Goal: Task Accomplishment & Management: Use online tool/utility

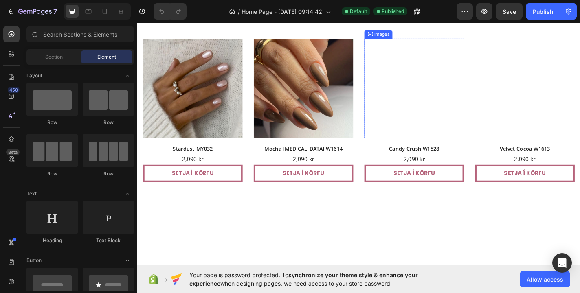
scroll to position [107, 0]
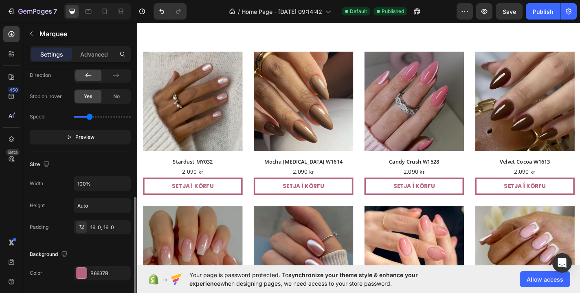
scroll to position [302, 0]
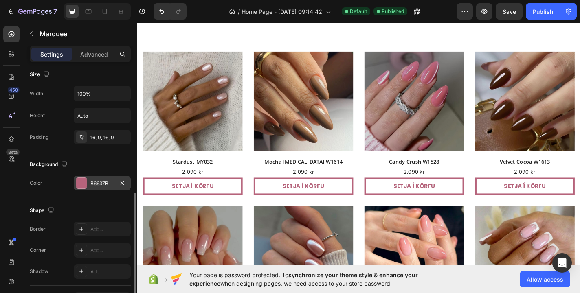
click at [82, 185] on div at bounding box center [81, 183] width 11 height 11
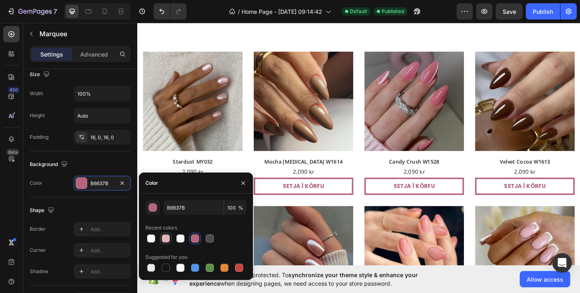
click at [167, 241] on div at bounding box center [166, 239] width 8 height 8
type input "E0B5B7"
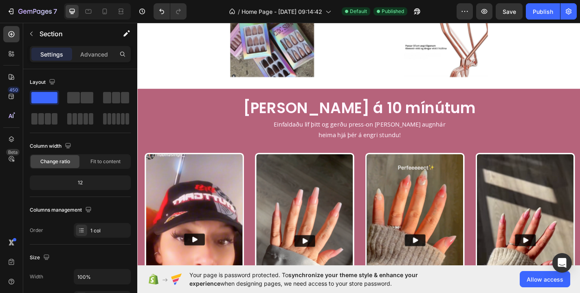
scroll to position [1543, 0]
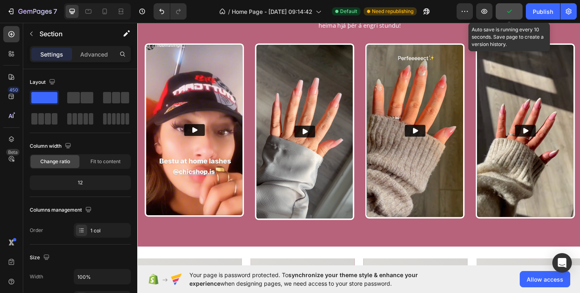
click at [512, 14] on icon "button" at bounding box center [509, 11] width 8 height 8
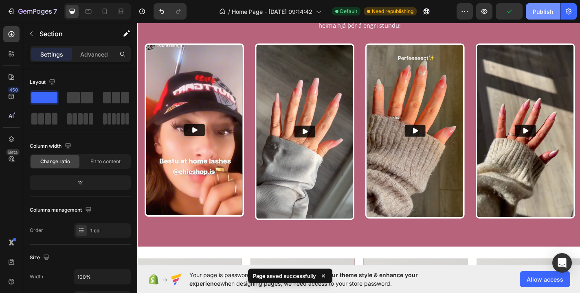
click at [544, 13] on div "Publish" at bounding box center [543, 11] width 20 height 9
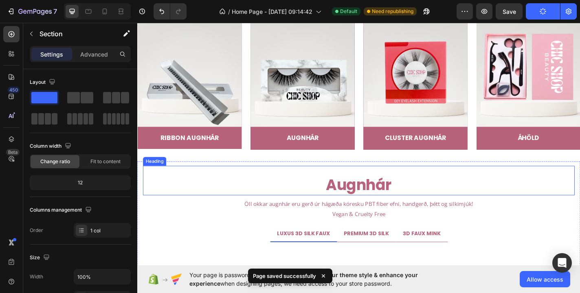
scroll to position [1796, 0]
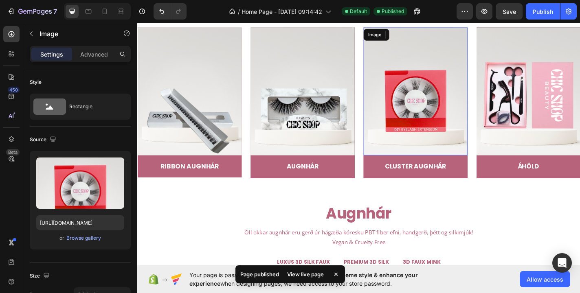
click at [465, 120] on img at bounding box center [444, 97] width 115 height 141
click at [461, 181] on p "Cluster augnhár" at bounding box center [443, 181] width 113 height 11
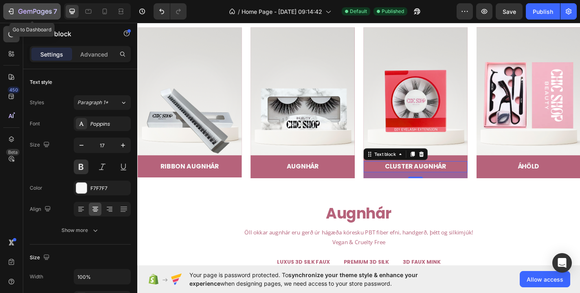
click at [17, 13] on div "7" at bounding box center [32, 12] width 50 height 10
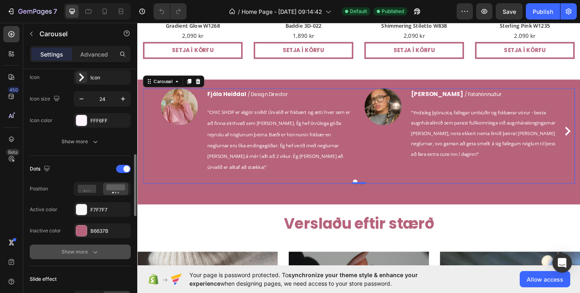
scroll to position [334, 0]
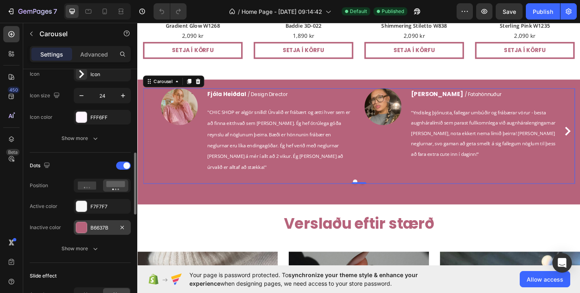
click at [80, 231] on div at bounding box center [81, 227] width 11 height 11
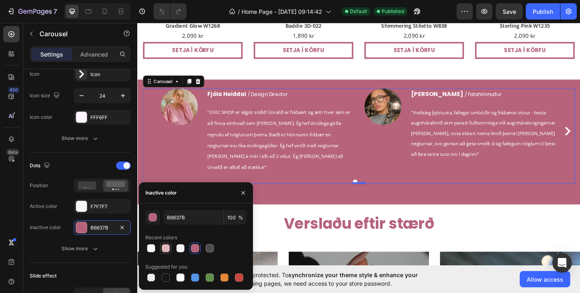
click at [165, 248] on div at bounding box center [166, 248] width 8 height 8
type input "E0B5B7"
click at [62, 234] on div "Inactive color E0B5B7" at bounding box center [80, 227] width 101 height 15
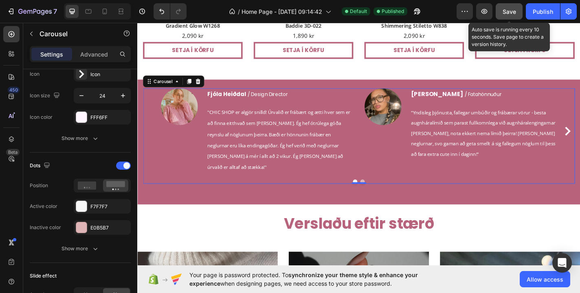
click at [515, 11] on span "Save" at bounding box center [509, 11] width 13 height 7
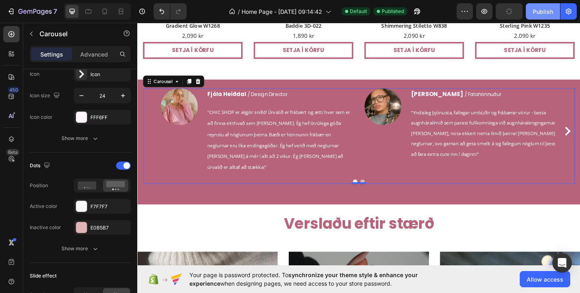
click at [538, 9] on div "Publish" at bounding box center [543, 11] width 20 height 9
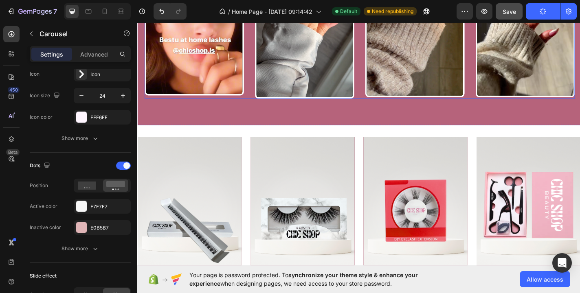
scroll to position [1919, 0]
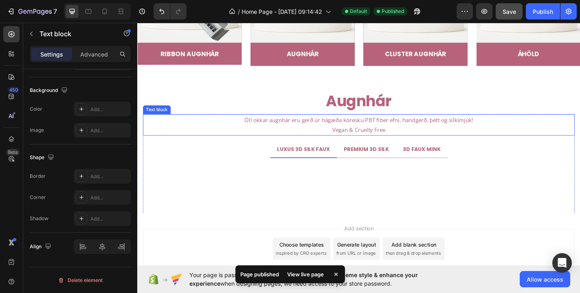
click at [435, 133] on p "Öll okkar augnhár eru gerð úr hágæða kóresku PBT fiber efni, handgerð, þétt og …" at bounding box center [381, 135] width 475 height 22
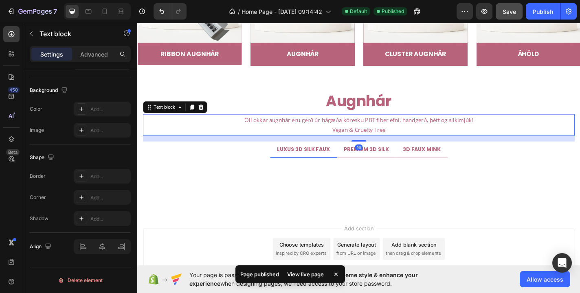
scroll to position [0, 0]
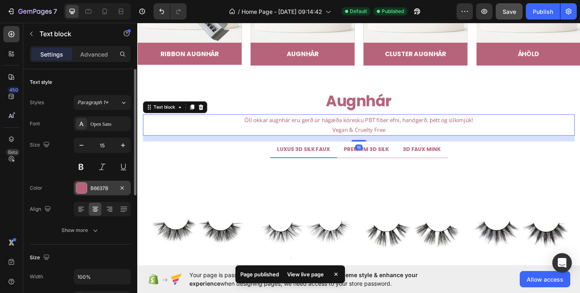
click at [82, 186] on div at bounding box center [81, 188] width 11 height 11
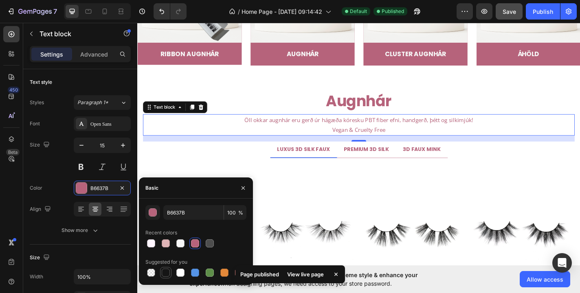
click at [163, 272] on div at bounding box center [166, 273] width 8 height 8
type input "151515"
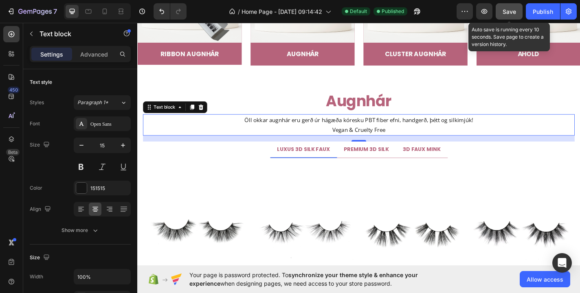
click at [515, 12] on span "Save" at bounding box center [509, 11] width 13 height 7
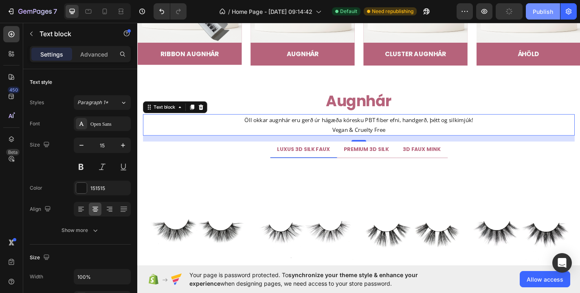
click at [539, 11] on div "Publish" at bounding box center [543, 11] width 20 height 9
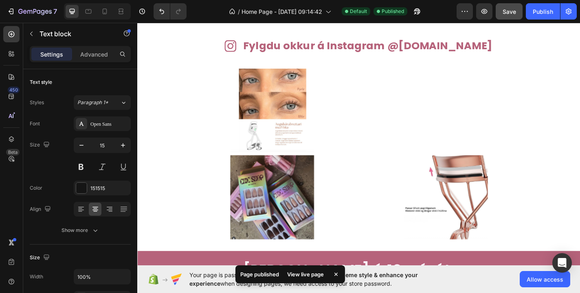
scroll to position [1243, 0]
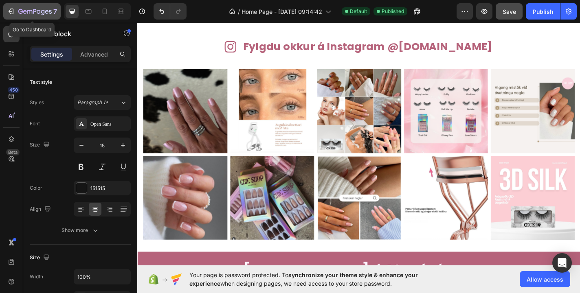
click at [19, 11] on icon "button" at bounding box center [34, 12] width 33 height 7
